Goal: Task Accomplishment & Management: Use online tool/utility

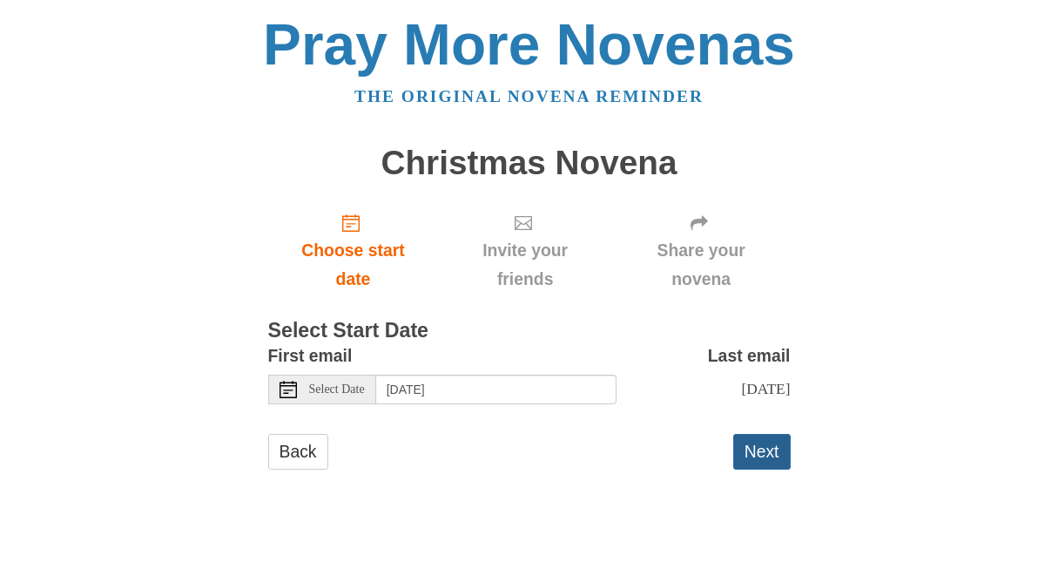
click at [770, 452] on button "Next" at bounding box center [761, 452] width 57 height 36
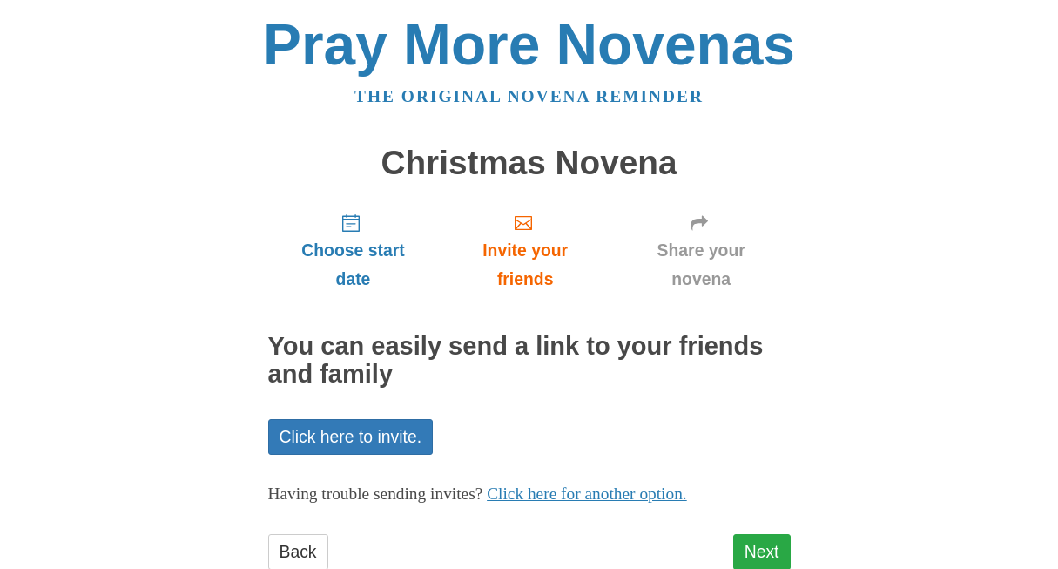
click at [766, 542] on link "Next" at bounding box center [761, 552] width 57 height 36
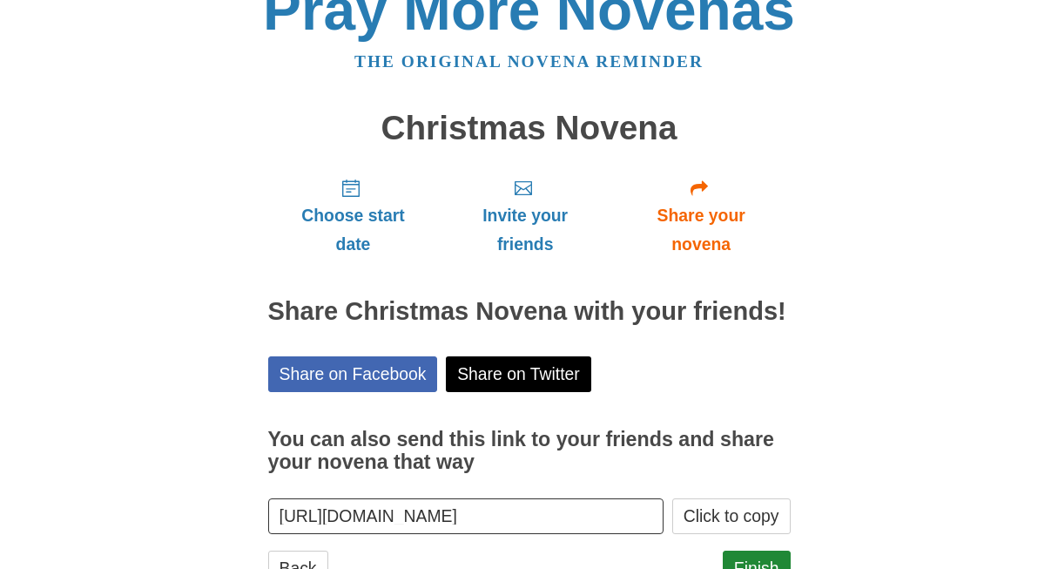
scroll to position [94, 0]
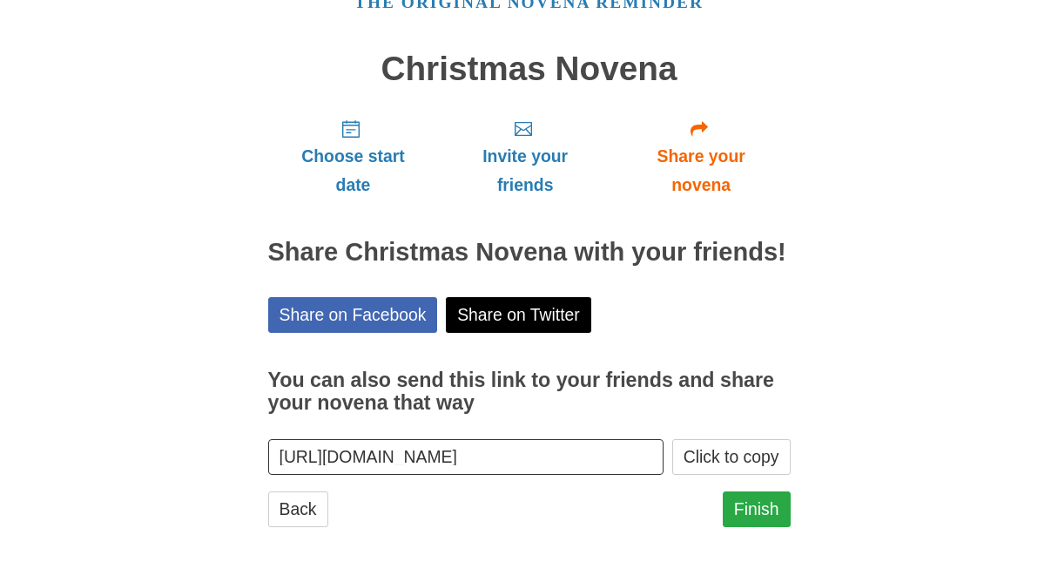
click at [762, 495] on link "Finish" at bounding box center [757, 509] width 68 height 36
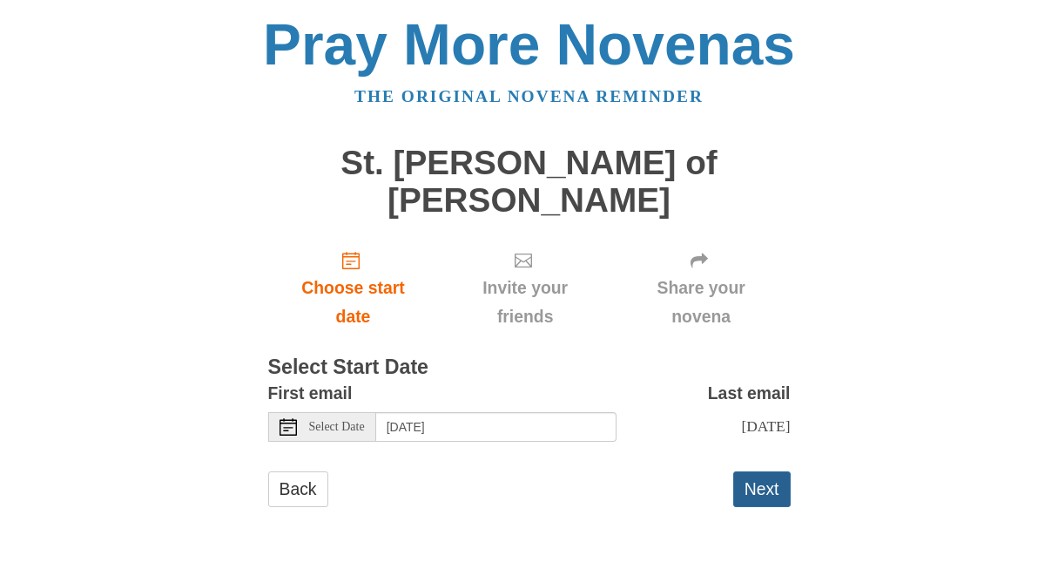
click at [744, 471] on button "Next" at bounding box center [761, 489] width 57 height 36
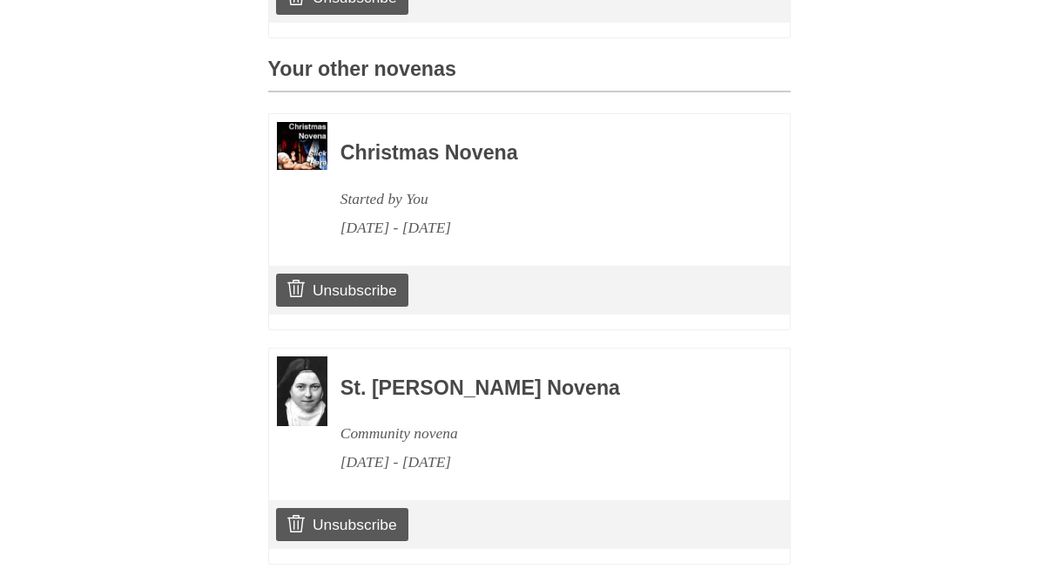
scroll to position [800, 0]
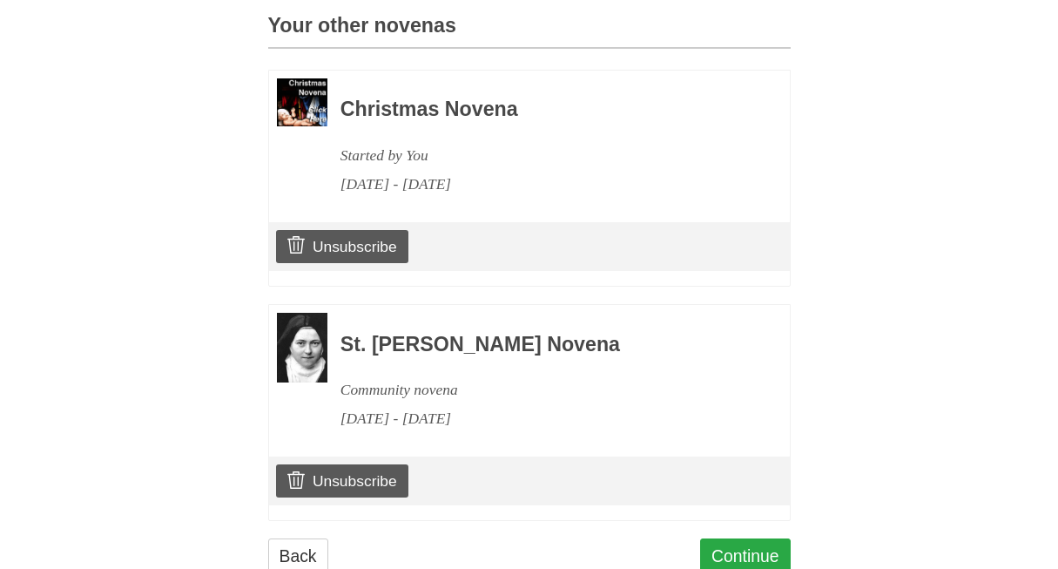
click at [731, 538] on link "Continue" at bounding box center [745, 556] width 91 height 36
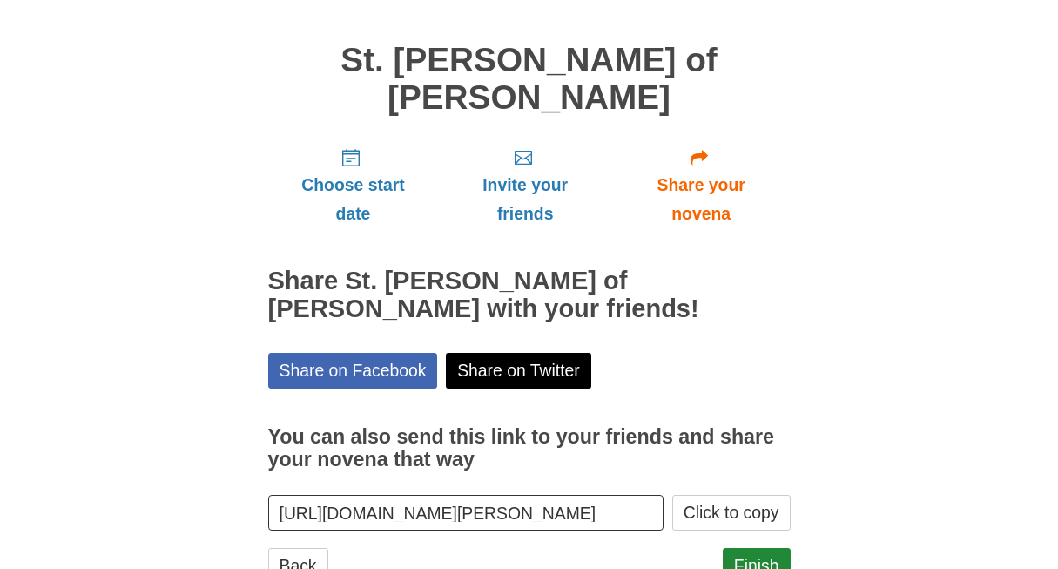
scroll to position [121, 0]
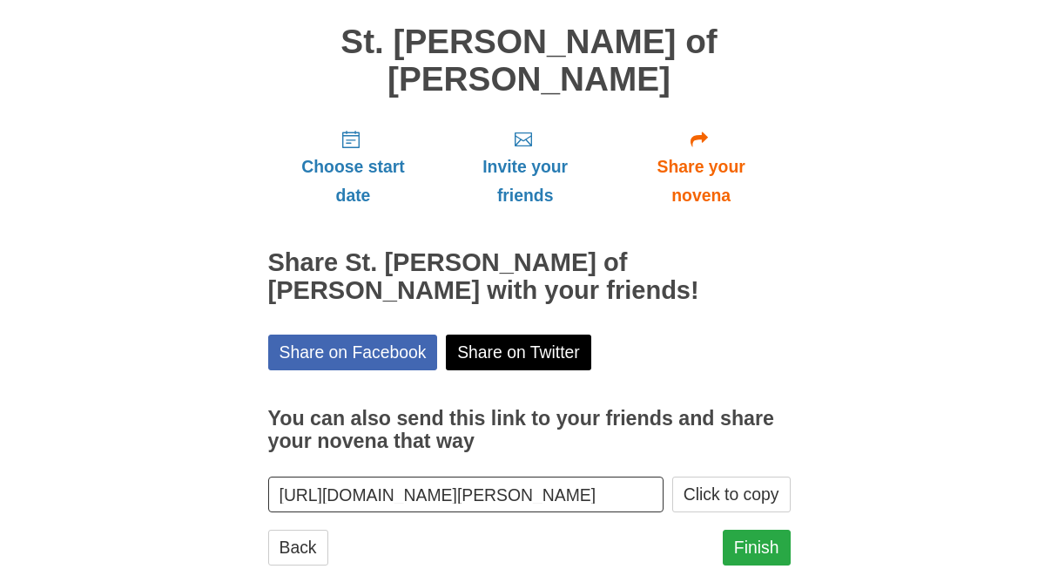
click at [757, 529] on link "Finish" at bounding box center [757, 547] width 68 height 36
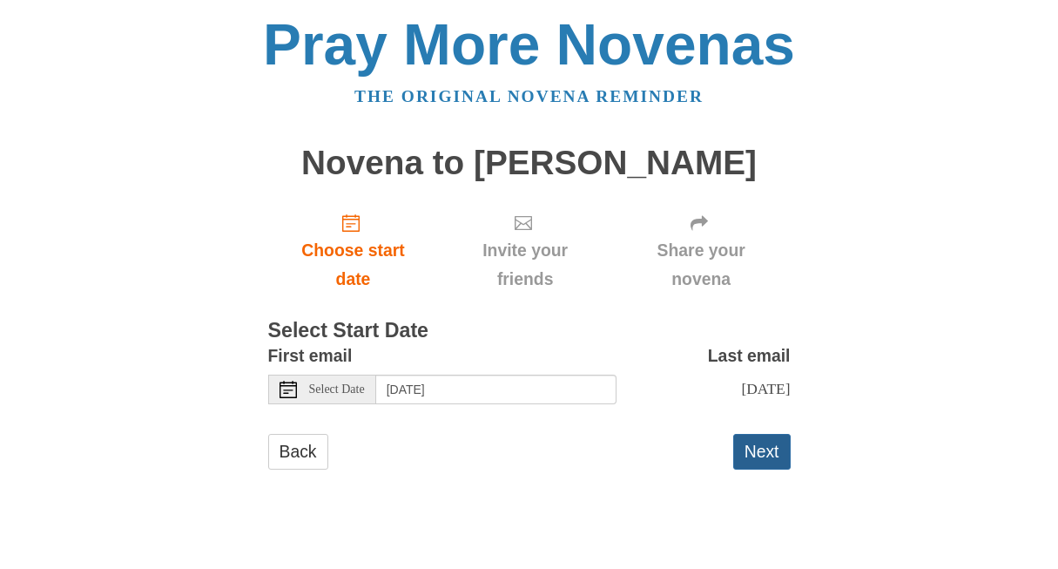
click at [746, 441] on button "Next" at bounding box center [761, 452] width 57 height 36
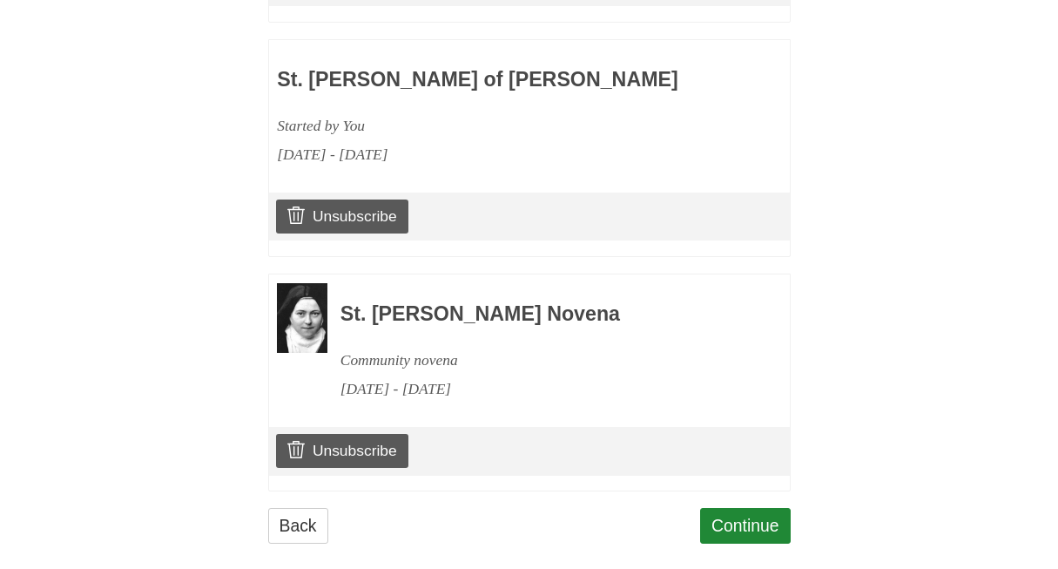
scroll to position [1030, 0]
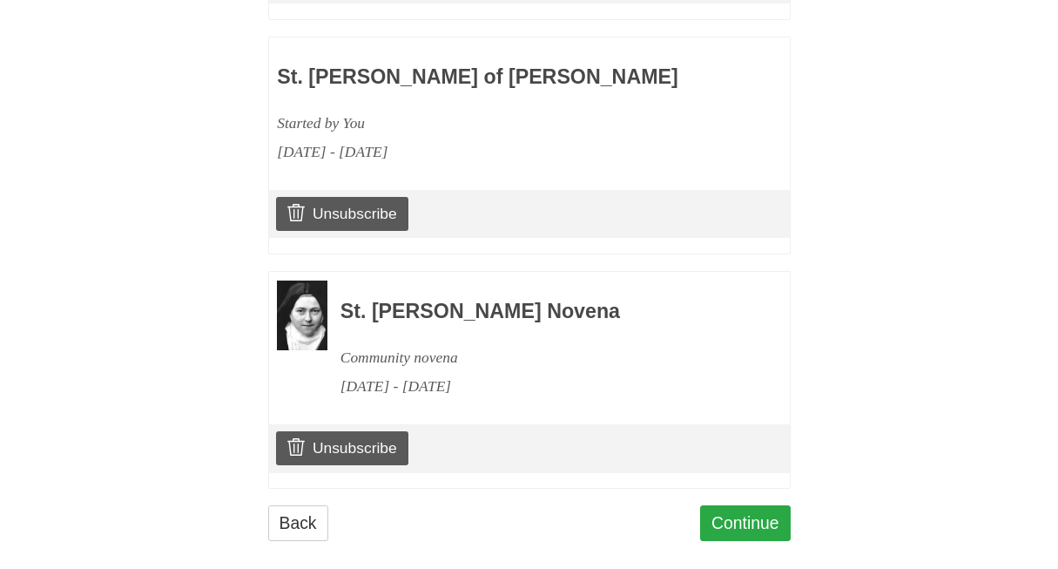
click at [752, 508] on link "Continue" at bounding box center [745, 523] width 91 height 36
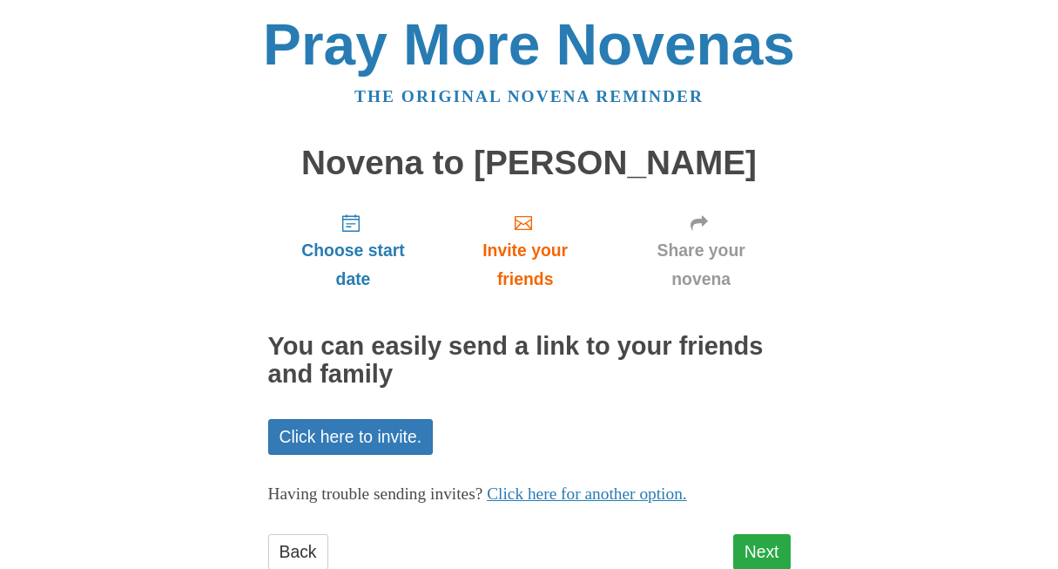
click at [753, 538] on link "Next" at bounding box center [761, 552] width 57 height 36
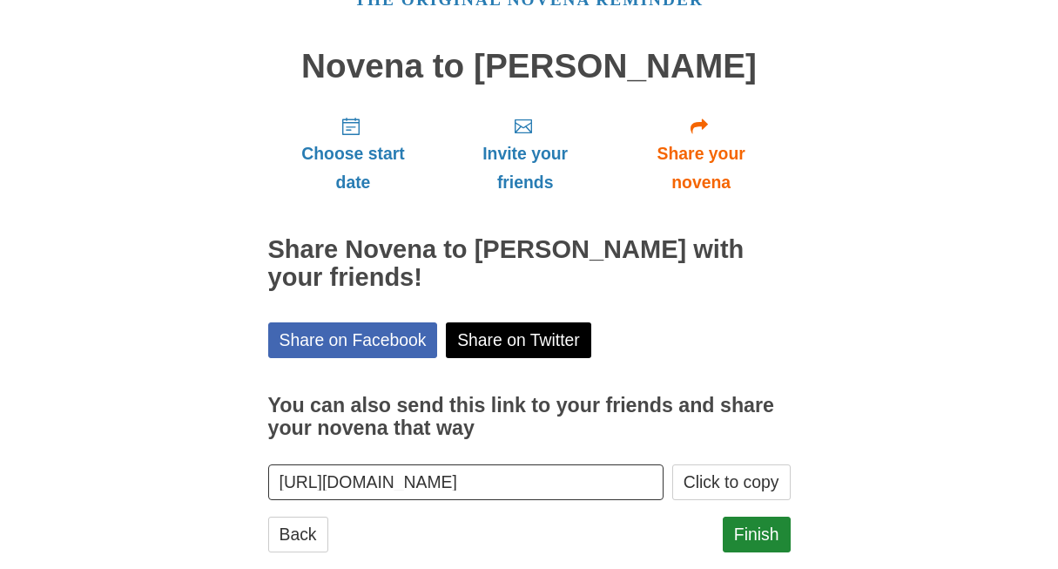
scroll to position [121, 0]
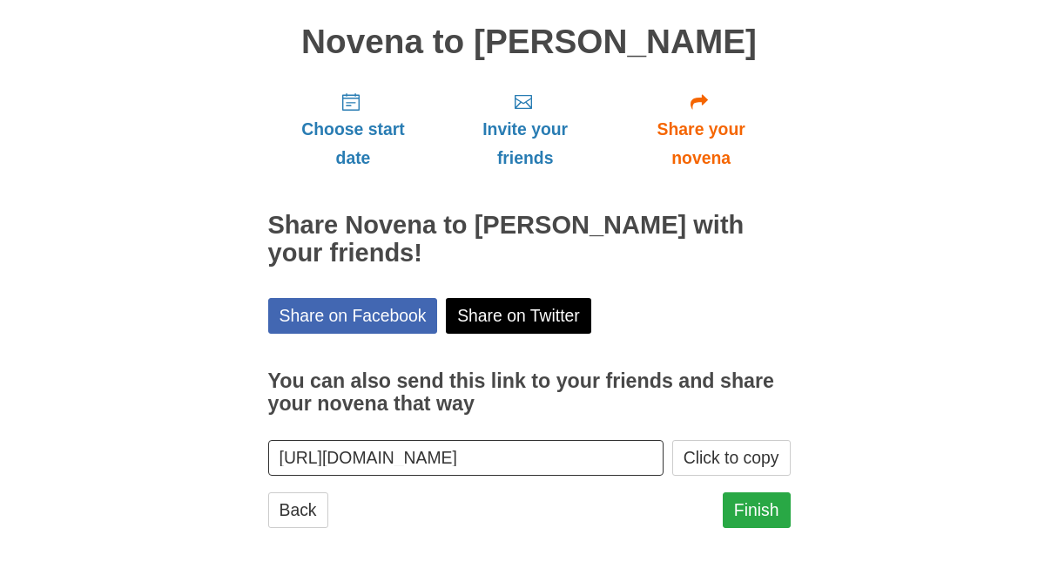
click at [761, 514] on link "Finish" at bounding box center [757, 510] width 68 height 36
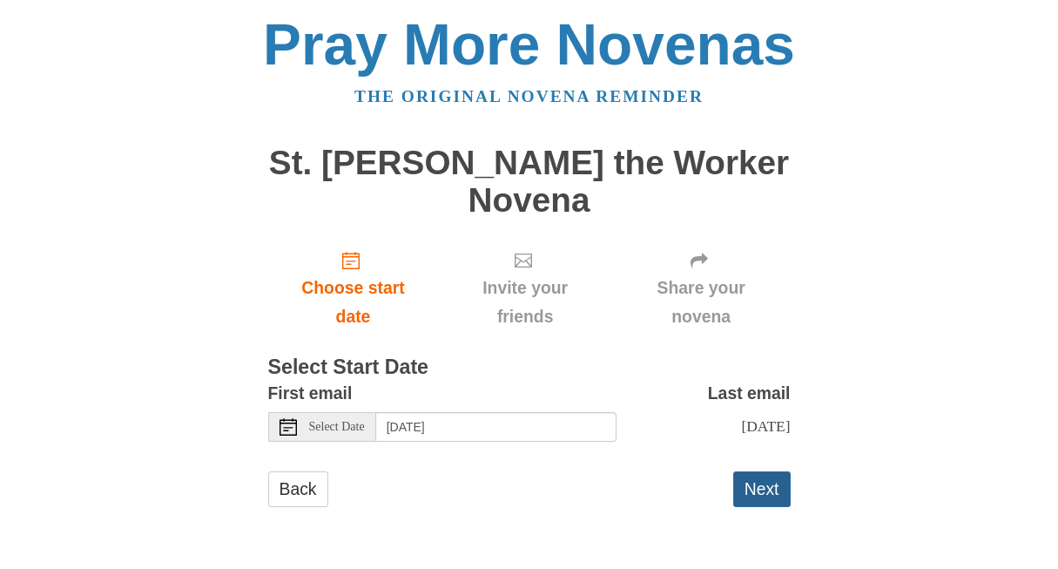
click at [779, 471] on button "Next" at bounding box center [761, 489] width 57 height 36
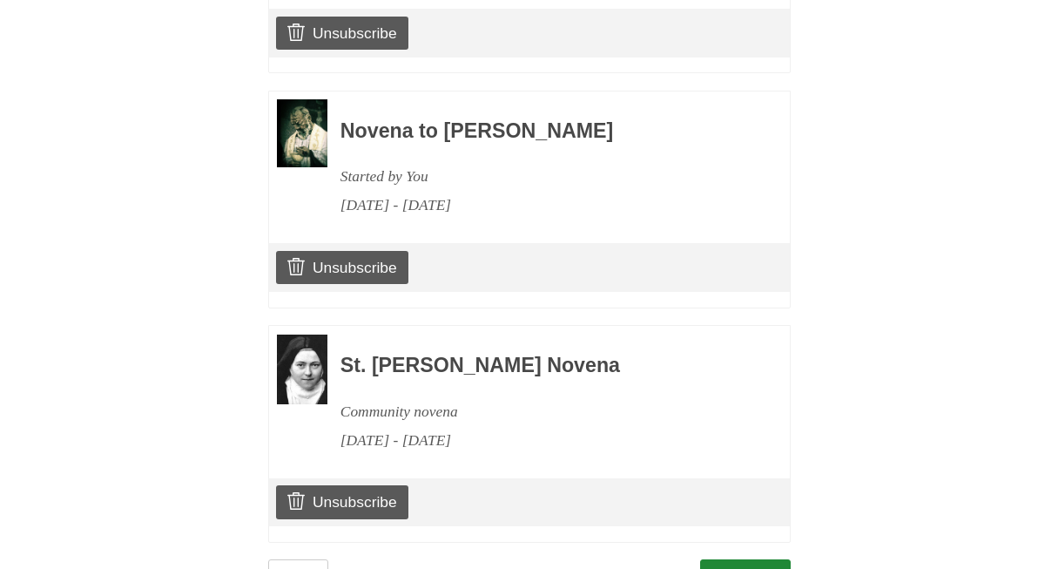
scroll to position [1261, 0]
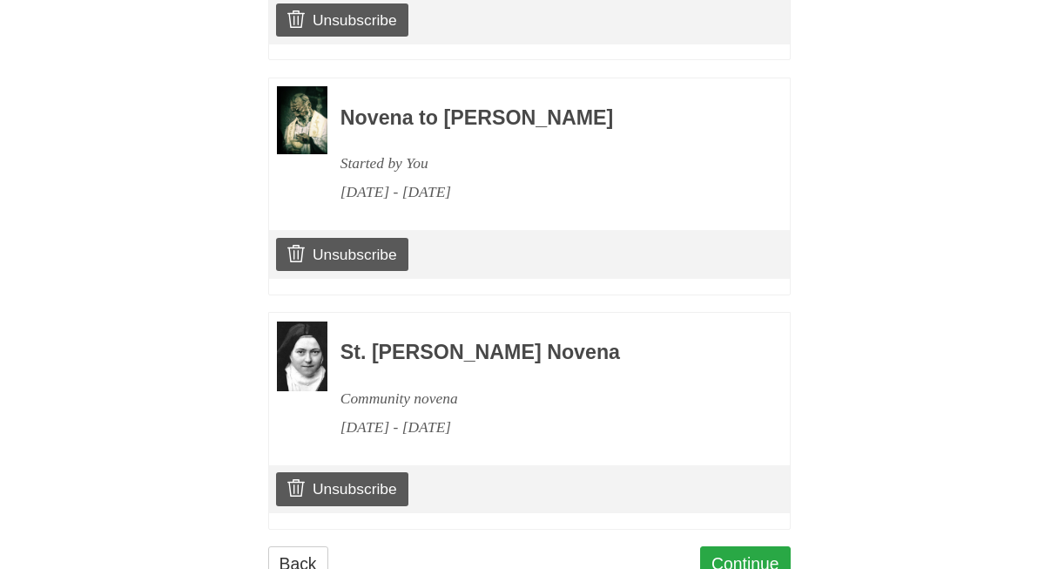
click at [740, 546] on link "Continue" at bounding box center [745, 564] width 91 height 36
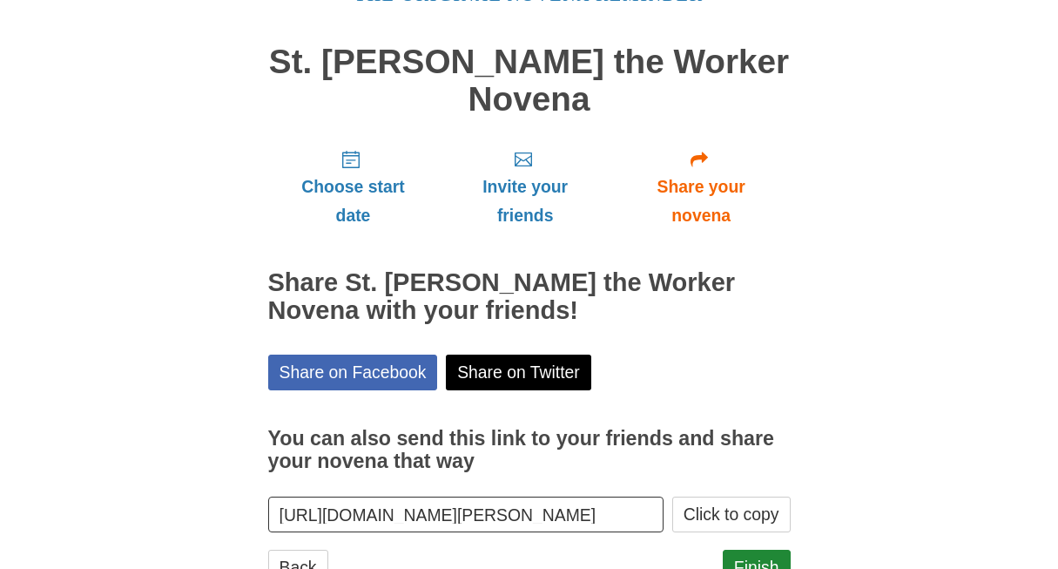
scroll to position [121, 0]
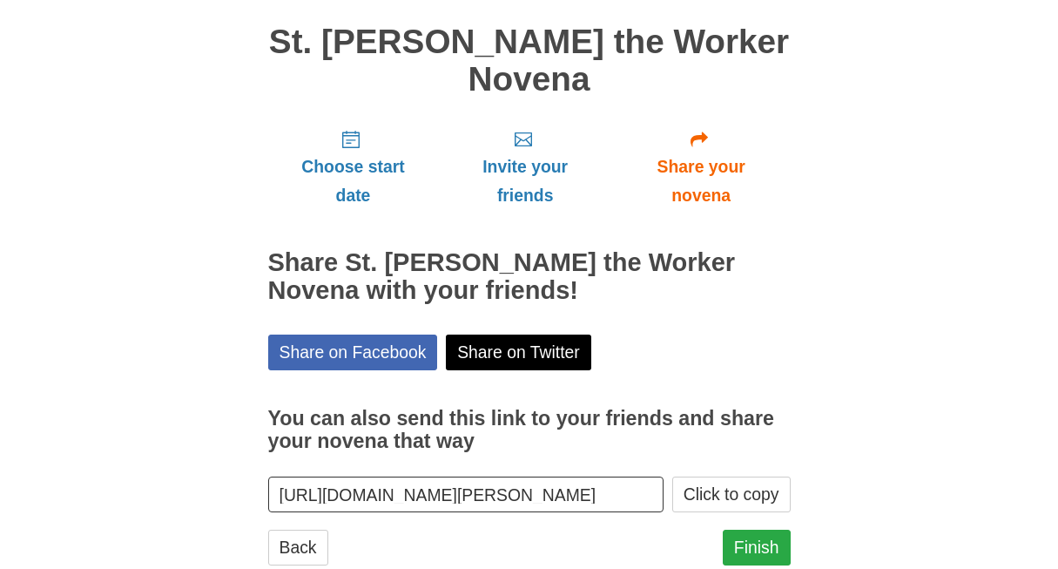
click at [738, 529] on link "Finish" at bounding box center [757, 547] width 68 height 36
